Goal: Find specific page/section: Find specific page/section

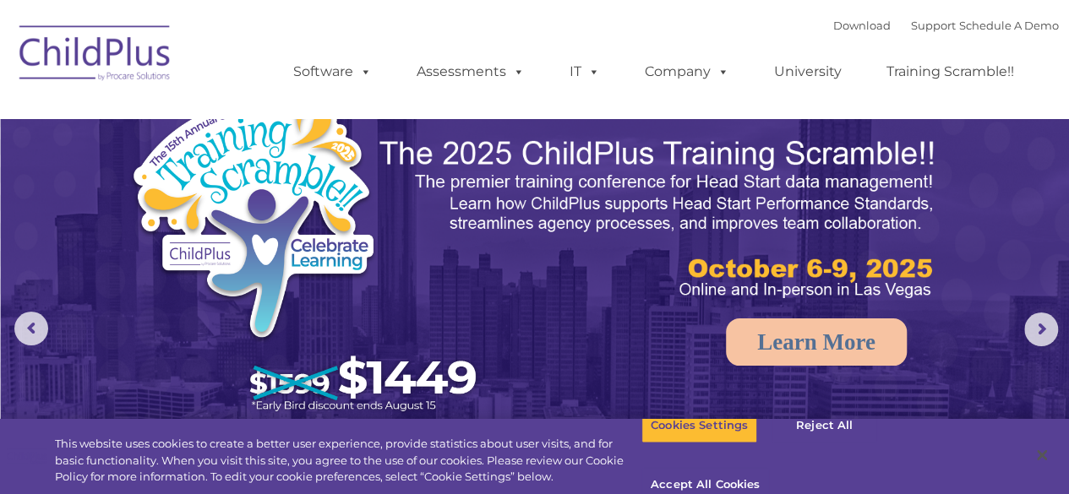
select select "MEDIUM"
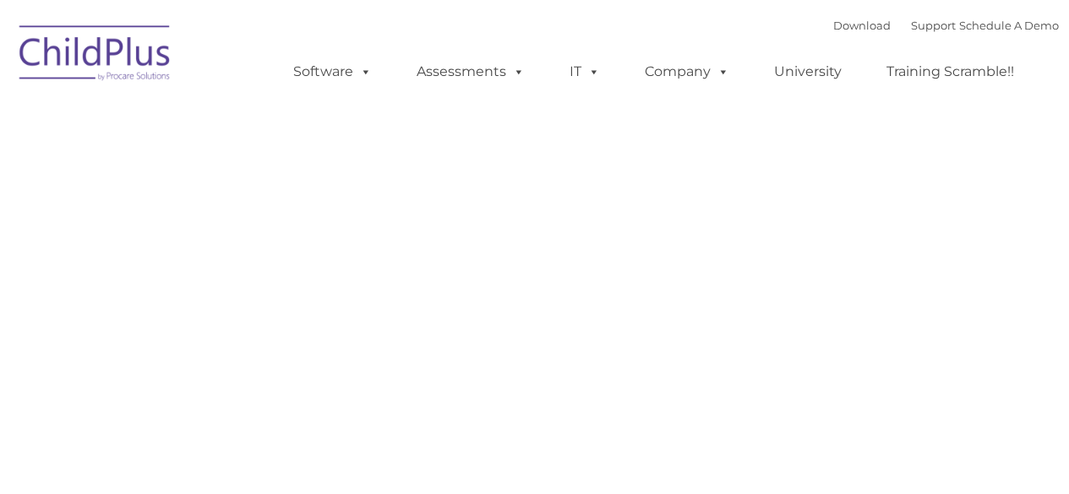
type input ""
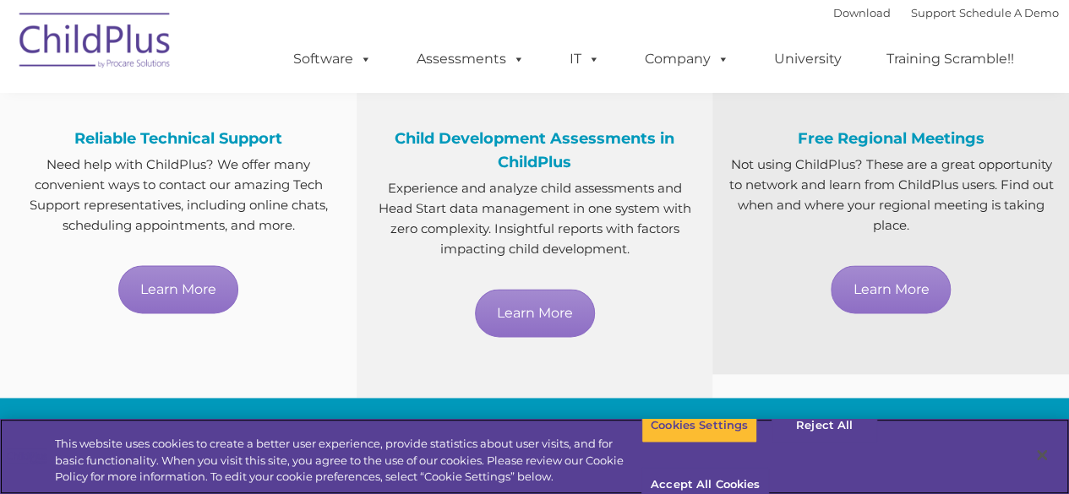
scroll to position [1026, 0]
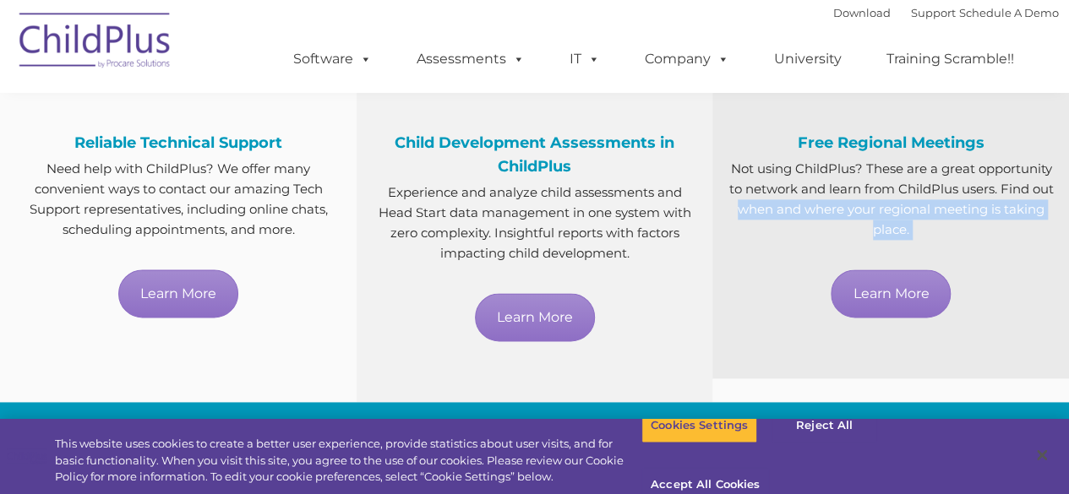
drag, startPoint x: 1068, startPoint y: 180, endPoint x: 1081, endPoint y: 273, distance: 93.8
click at [769, 468] on button "Accept All Cookies" at bounding box center [705, 485] width 128 height 35
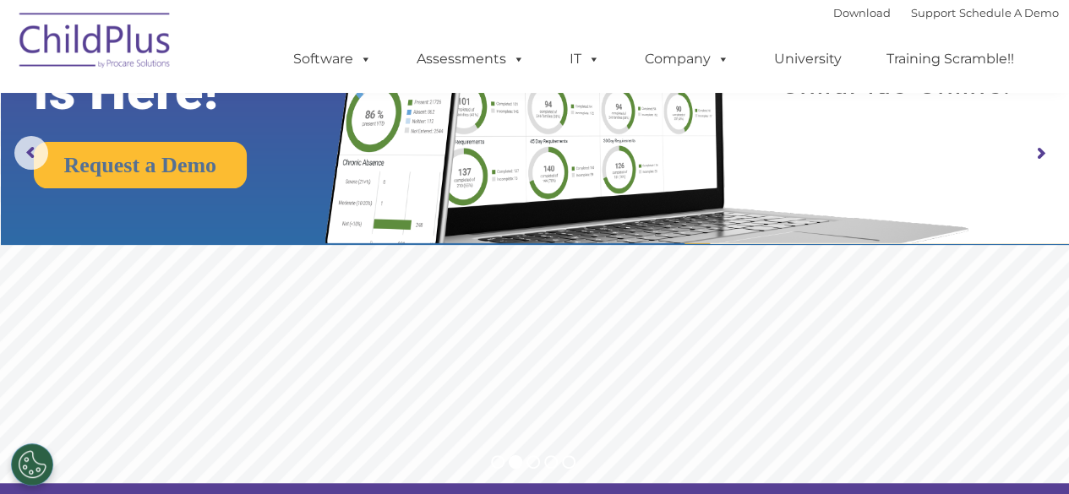
scroll to position [0, 0]
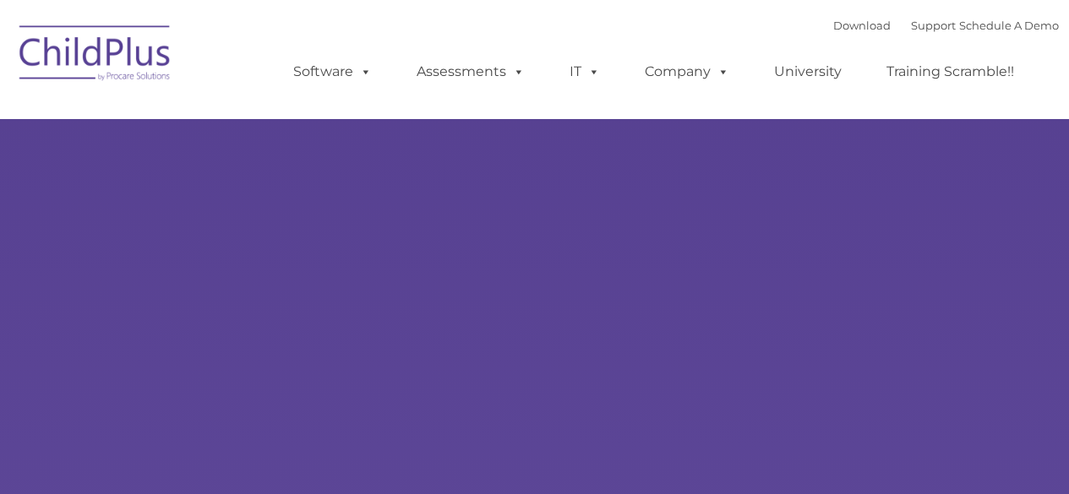
type input ""
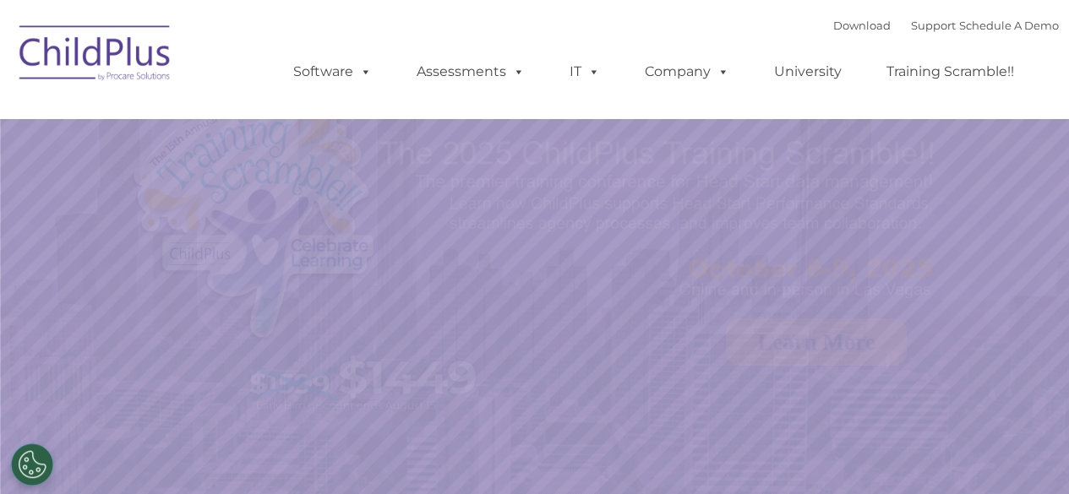
select select "MEDIUM"
